Goal: Information Seeking & Learning: Find specific fact

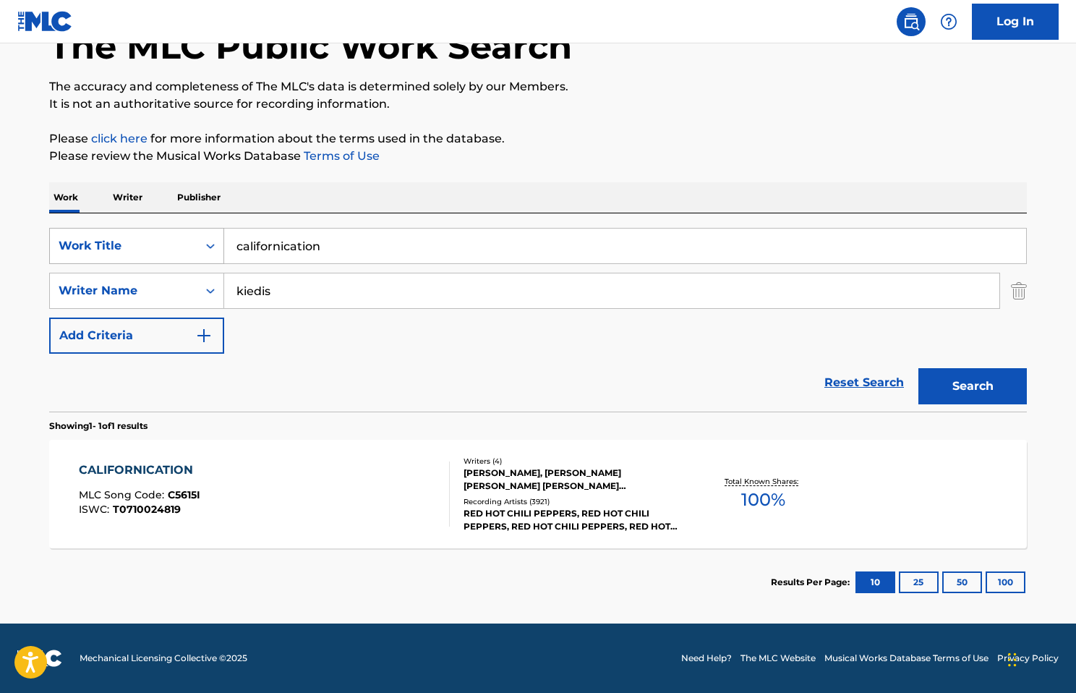
drag, startPoint x: 341, startPoint y: 249, endPoint x: 219, endPoint y: 249, distance: 122.2
click at [219, 249] on div "SearchWithCriteria6c50df37-53f0-4a1f-9351-374d0ac7e153 Work Title californicati…" at bounding box center [538, 246] width 978 height 36
type input "breathe"
click at [471, 293] on input "kiedis" at bounding box center [611, 290] width 775 height 35
type input "k"
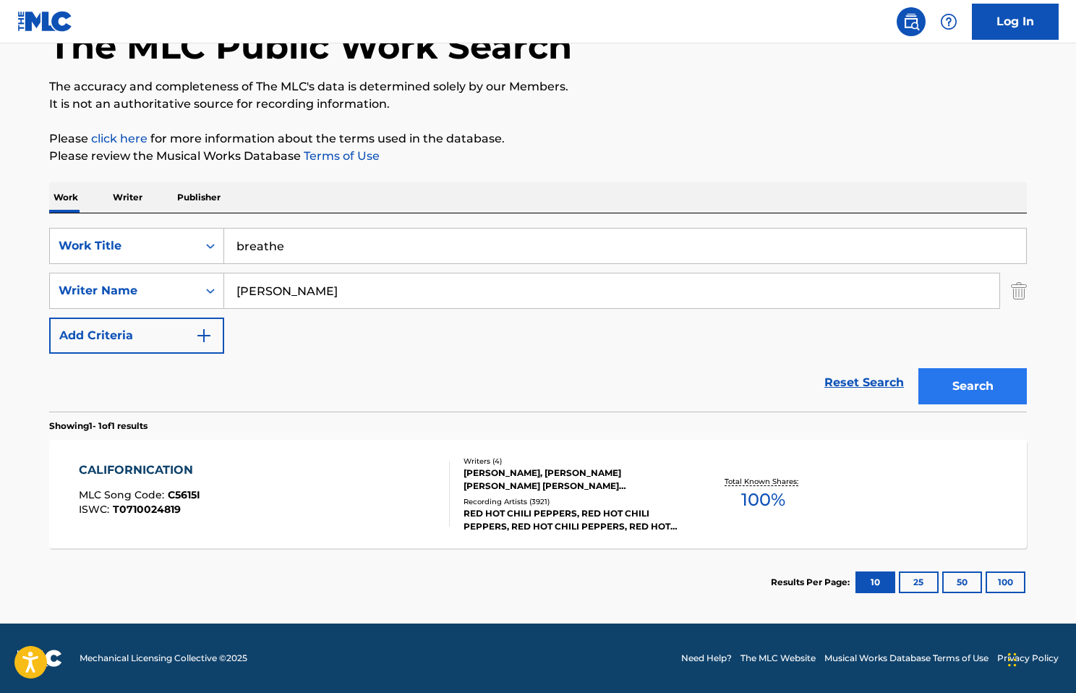
type input "[PERSON_NAME]"
click at [950, 381] on button "Search" at bounding box center [972, 386] width 108 height 36
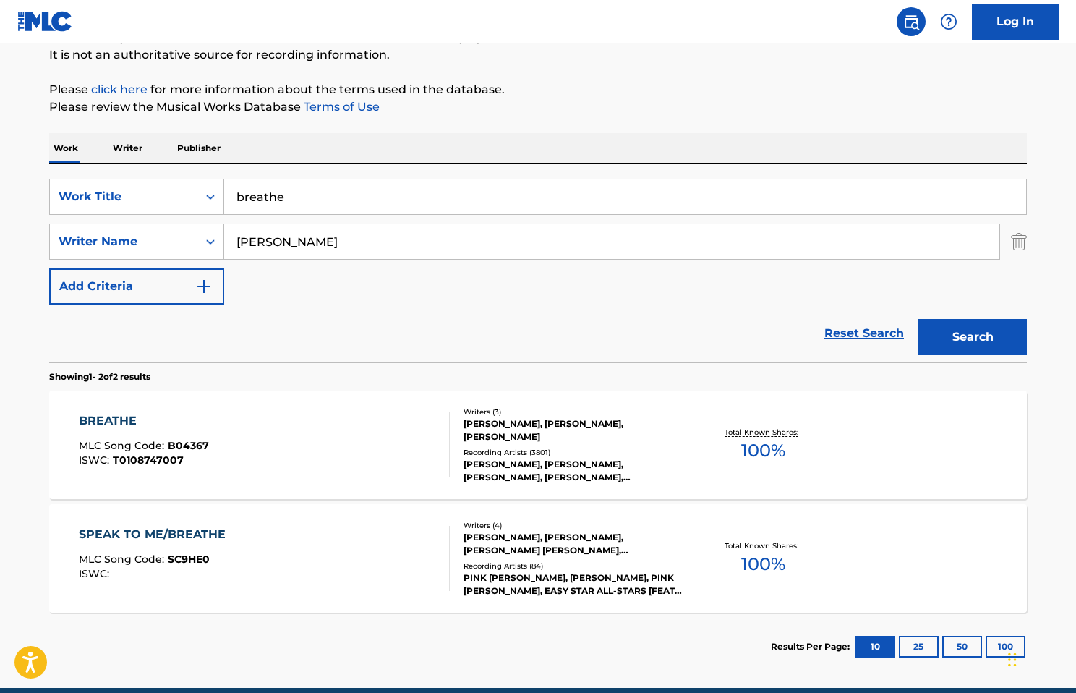
scroll to position [145, 0]
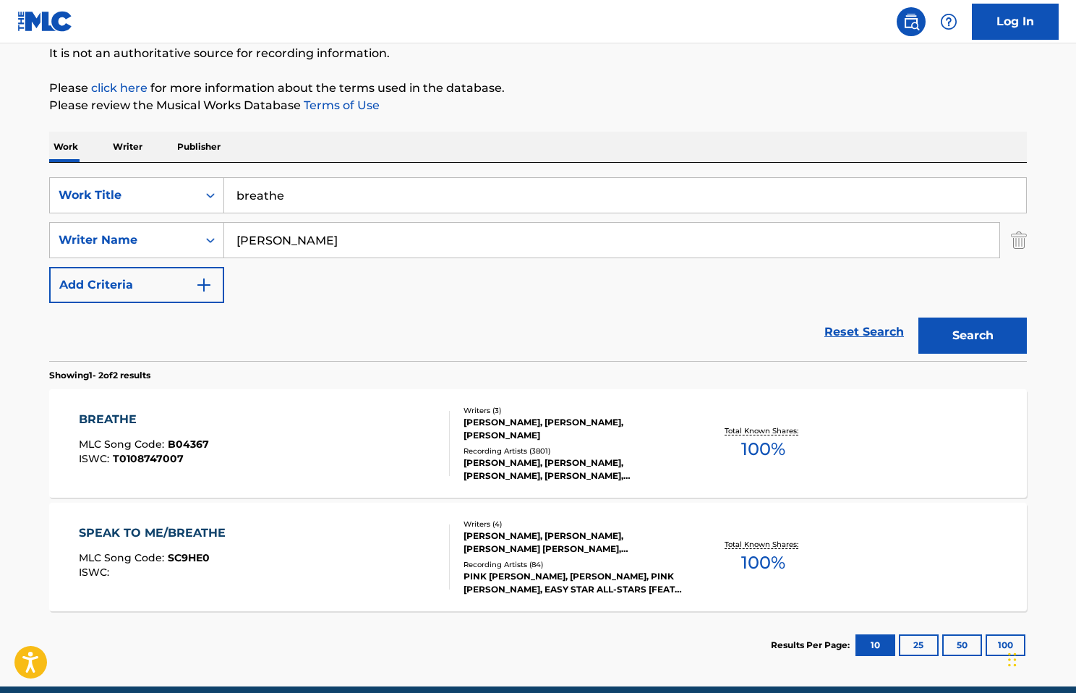
click at [320, 197] on input "breathe" at bounding box center [625, 195] width 802 height 35
type input "californication"
click at [380, 238] on input "[PERSON_NAME]" at bounding box center [611, 240] width 775 height 35
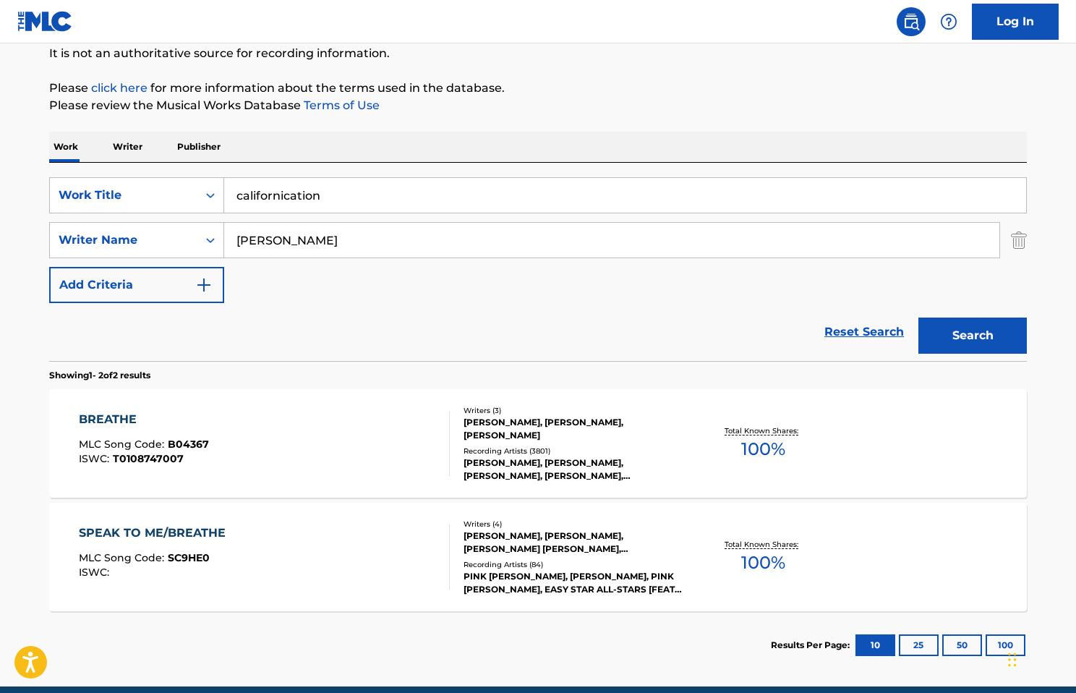
click at [380, 238] on input "[PERSON_NAME]" at bounding box center [611, 240] width 775 height 35
type input "kiedis"
click at [918, 317] on button "Search" at bounding box center [972, 335] width 108 height 36
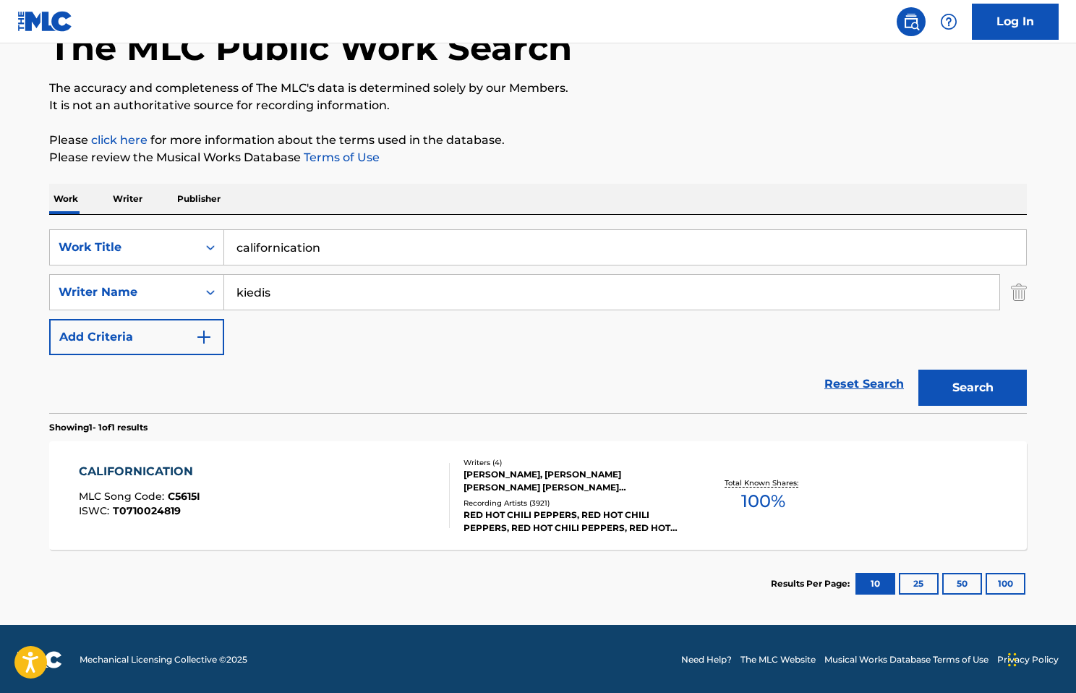
scroll to position [94, 0]
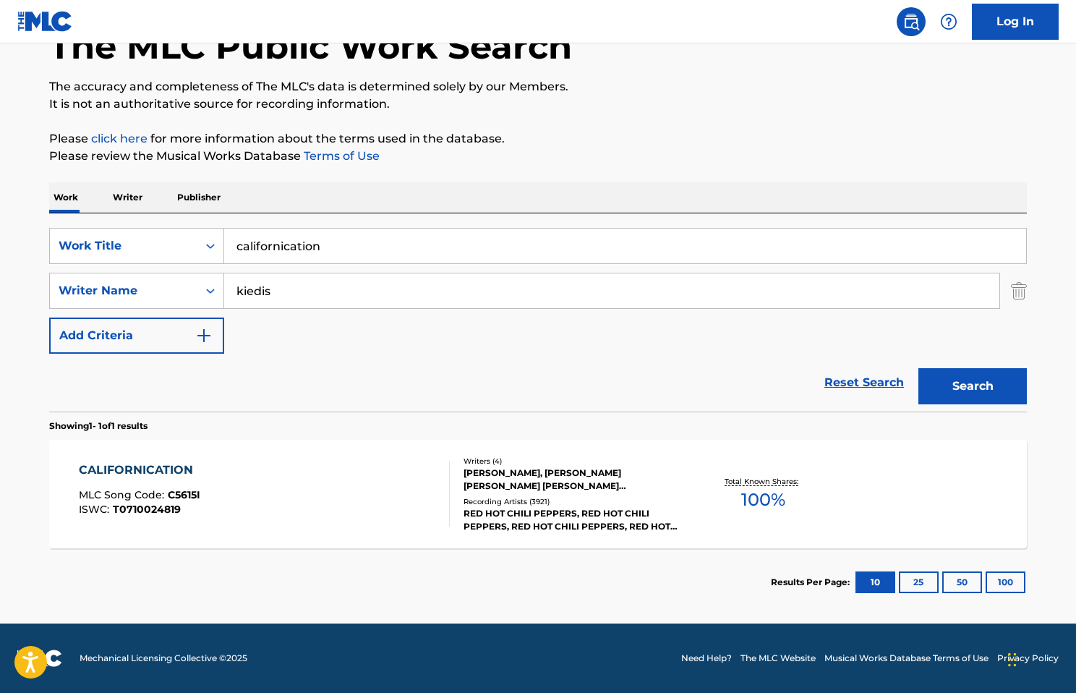
click at [608, 484] on div "[PERSON_NAME], [PERSON_NAME] [PERSON_NAME] [PERSON_NAME] [PERSON_NAME]" at bounding box center [573, 479] width 218 height 26
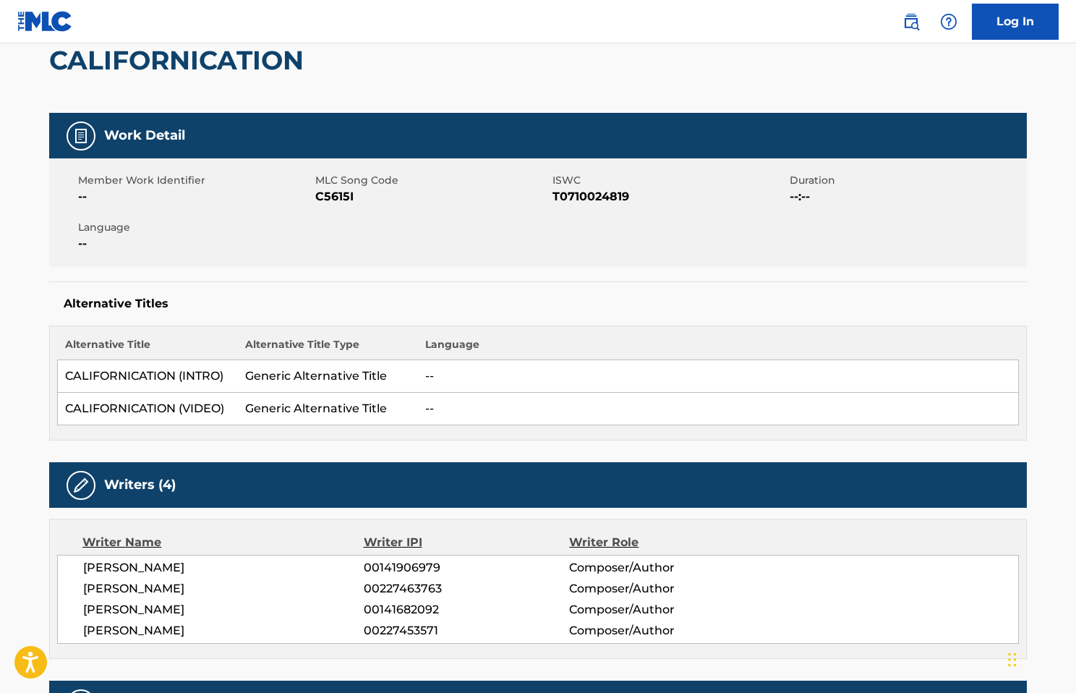
scroll to position [217, 0]
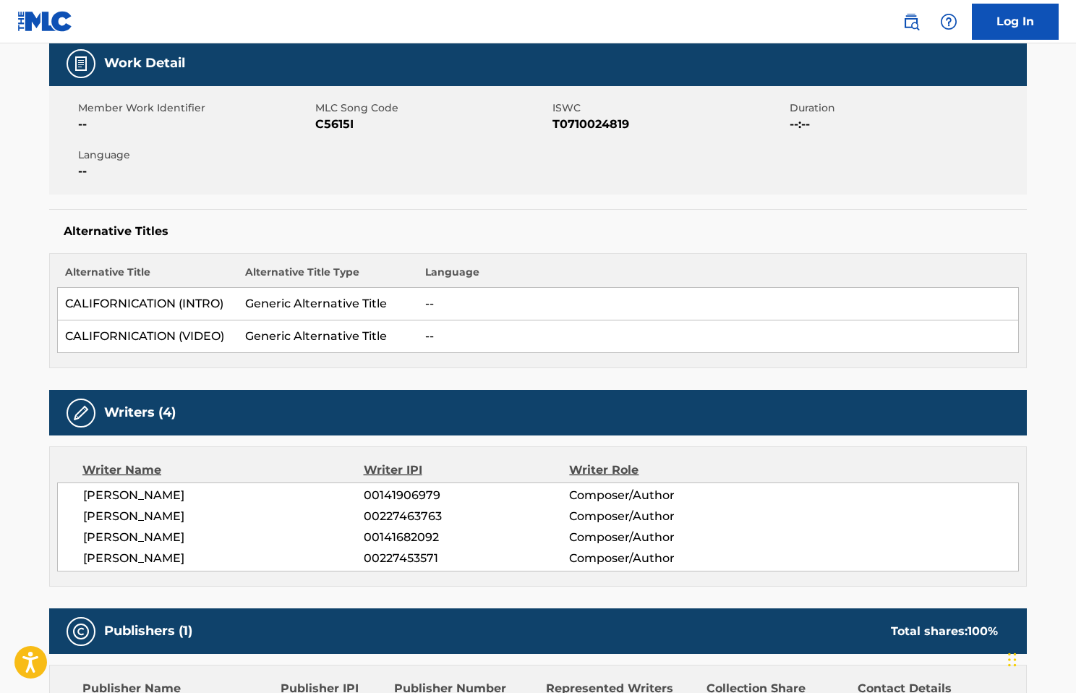
drag, startPoint x: 84, startPoint y: 557, endPoint x: 275, endPoint y: 562, distance: 191.0
click at [275, 562] on span "[PERSON_NAME]" at bounding box center [223, 558] width 281 height 17
copy span "[PERSON_NAME]"
